Goal: Task Accomplishment & Management: Manage account settings

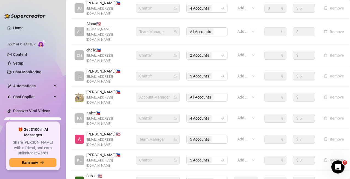
scroll to position [178, 0]
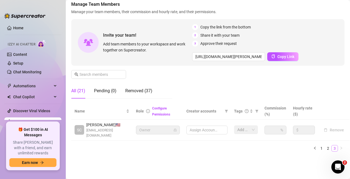
scroll to position [30, 0]
click at [228, 149] on link "2" at bounding box center [328, 149] width 6 height 6
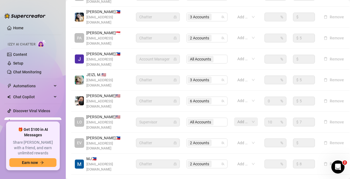
scroll to position [188, 0]
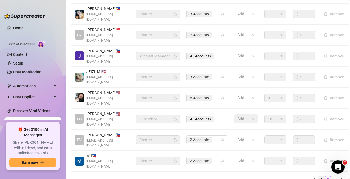
click at [228, 177] on link "1" at bounding box center [322, 180] width 6 height 6
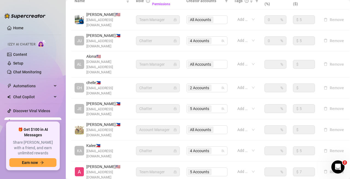
scroll to position [151, 0]
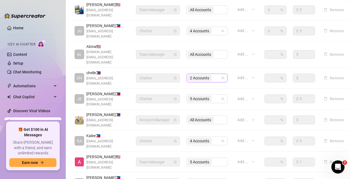
click at [222, 77] on icon "team" at bounding box center [222, 78] width 3 height 3
click at [223, 77] on icon "team" at bounding box center [223, 78] width 3 height 3
click at [211, 75] on span "2 Accounts" at bounding box center [200, 78] width 24 height 7
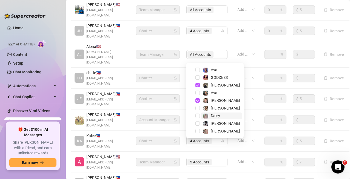
scroll to position [0, 0]
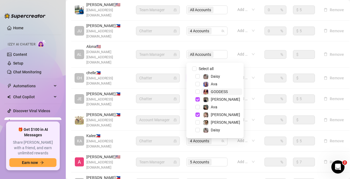
click at [216, 91] on span "GODDESS" at bounding box center [219, 92] width 17 height 4
click at [222, 101] on span "[PERSON_NAME]" at bounding box center [221, 99] width 41 height 7
click at [228, 68] on td "Add or enter new" at bounding box center [246, 78] width 30 height 21
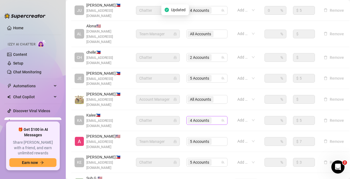
scroll to position [178, 0]
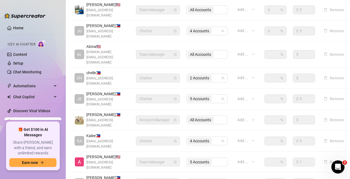
scroll to position [123, 0]
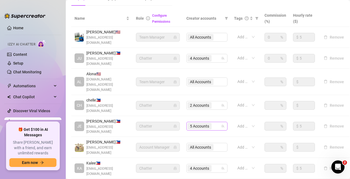
click at [212, 123] on span "5 Accounts" at bounding box center [200, 126] width 24 height 7
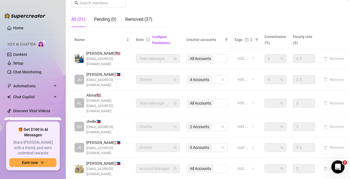
scroll to position [96, 0]
